Goal: Information Seeking & Learning: Learn about a topic

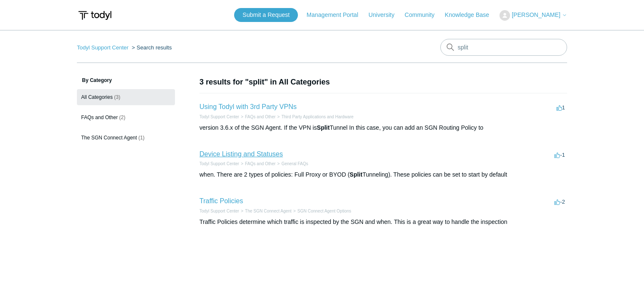
click at [238, 154] on link "Device Listing and Statuses" at bounding box center [241, 154] width 83 height 7
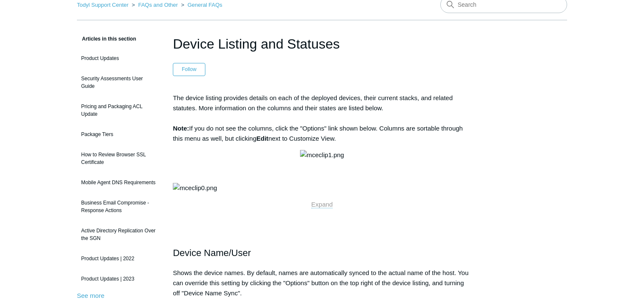
scroll to position [112, 0]
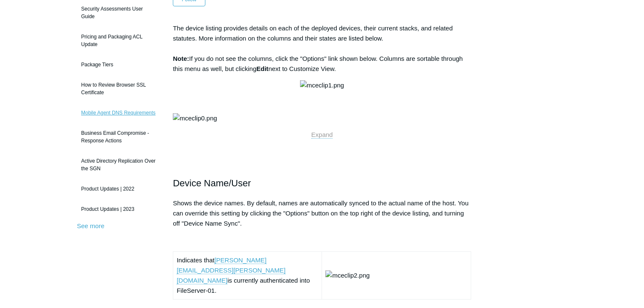
click at [134, 114] on link "Mobile Agent DNS Requirements" at bounding box center [118, 113] width 83 height 16
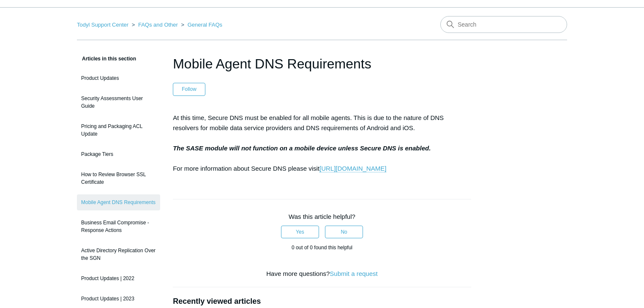
scroll to position [171, 0]
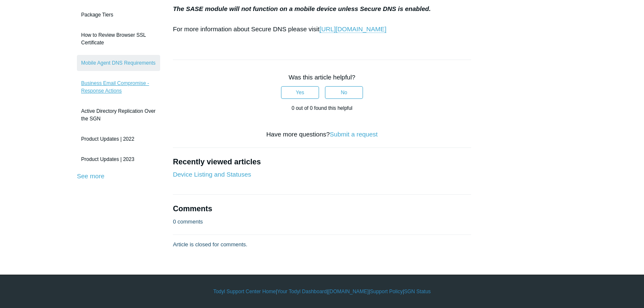
click at [134, 75] on link "Business Email Compromise - Response Actions" at bounding box center [118, 87] width 83 height 24
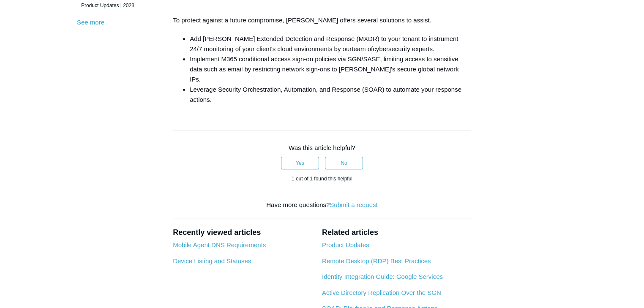
scroll to position [338, 0]
